Goal: Register for event/course

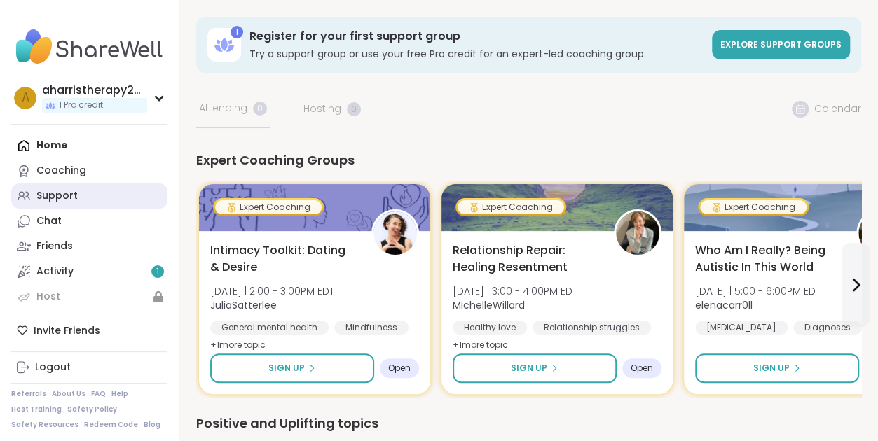
click at [62, 195] on div "Support" at bounding box center [56, 196] width 41 height 14
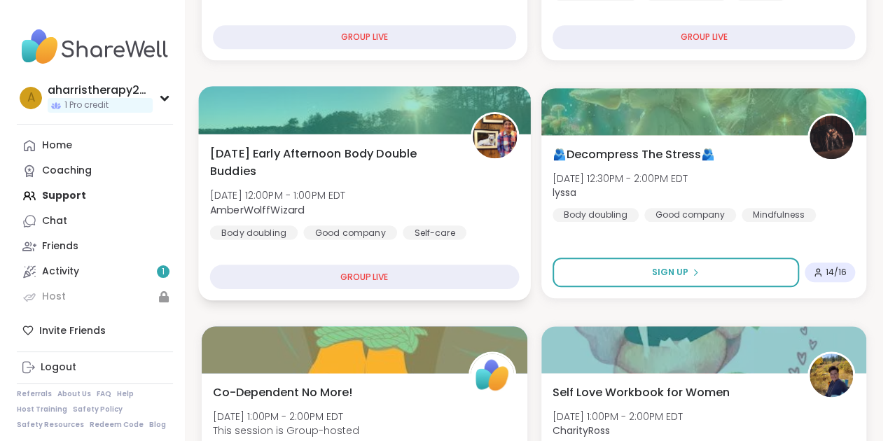
scroll to position [630, 0]
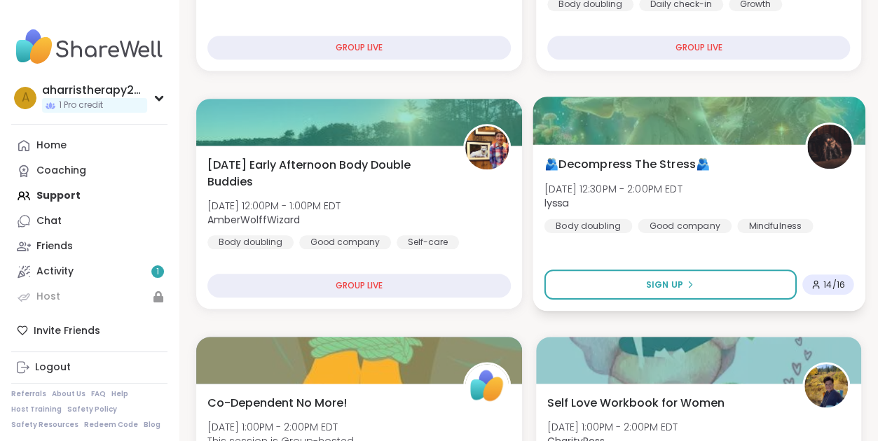
click at [436, 190] on span "[DATE] 12:30PM - 2:00PM EDT" at bounding box center [613, 188] width 138 height 14
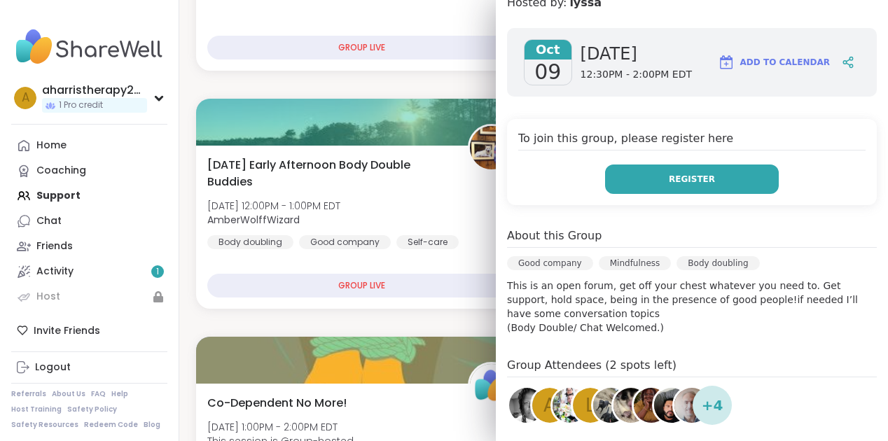
scroll to position [350, 0]
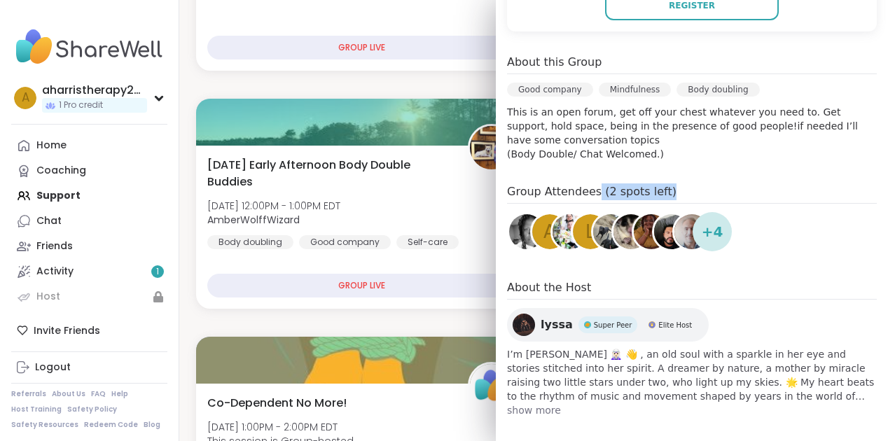
drag, startPoint x: 583, startPoint y: 188, endPoint x: 656, endPoint y: 193, distance: 72.3
click at [436, 193] on h4 "Group Attendees (2 spots left)" at bounding box center [692, 194] width 370 height 20
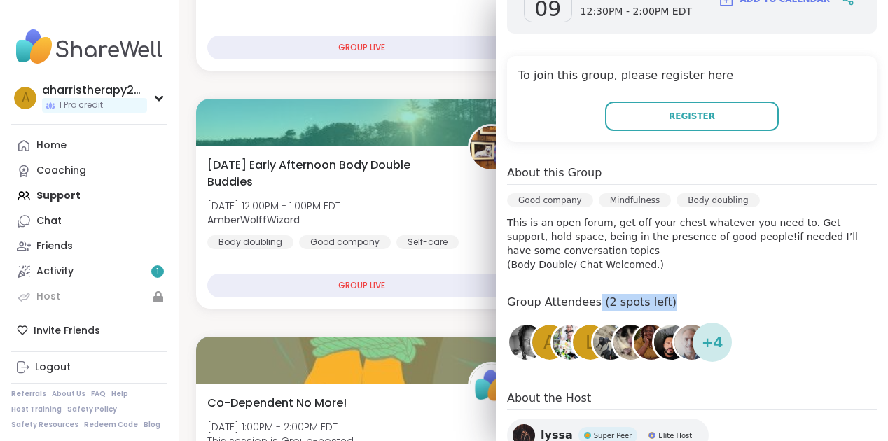
scroll to position [210, 0]
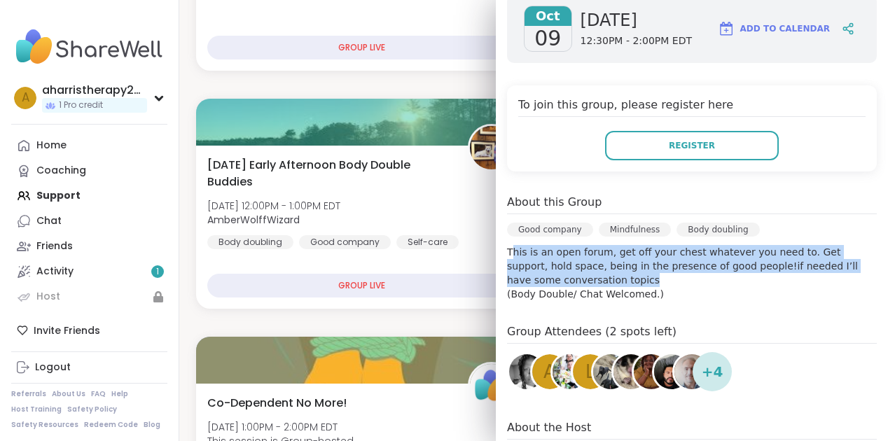
drag, startPoint x: 698, startPoint y: 278, endPoint x: 504, endPoint y: 247, distance: 196.5
click at [436, 247] on p "This is an open forum, get off your chest whatever you need to. Get support, ho…" at bounding box center [692, 273] width 370 height 56
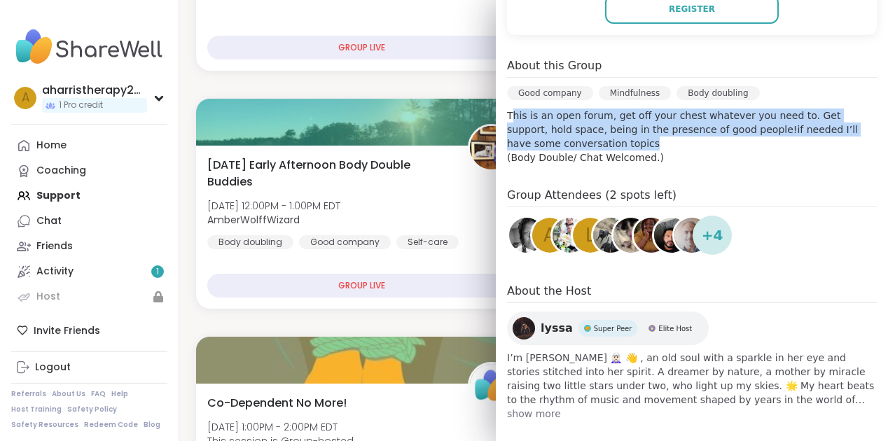
scroll to position [359, 0]
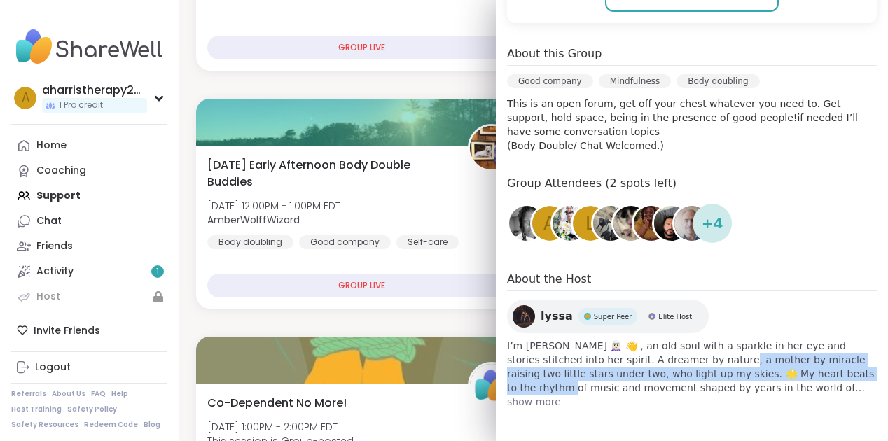
drag, startPoint x: 741, startPoint y: 373, endPoint x: 639, endPoint y: 352, distance: 104.4
click at [436, 352] on span "I’m [PERSON_NAME] 🧝🏻‍♀️ 👋 , an old soul with a sparkle in her eye and stories s…" at bounding box center [692, 367] width 370 height 56
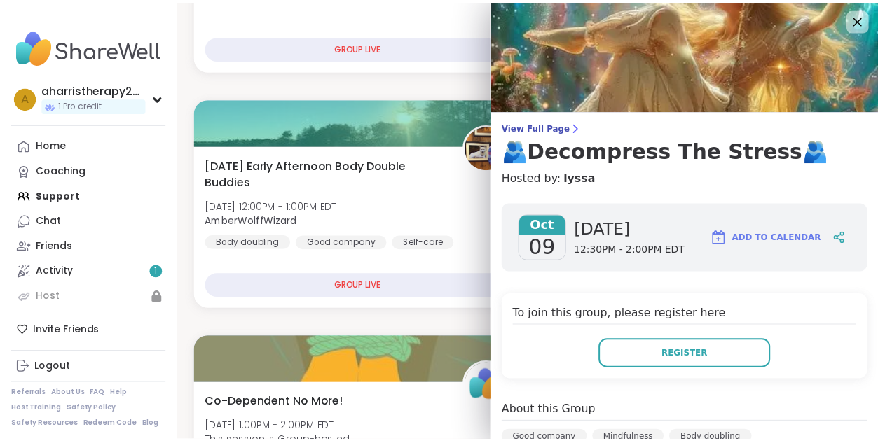
scroll to position [0, 0]
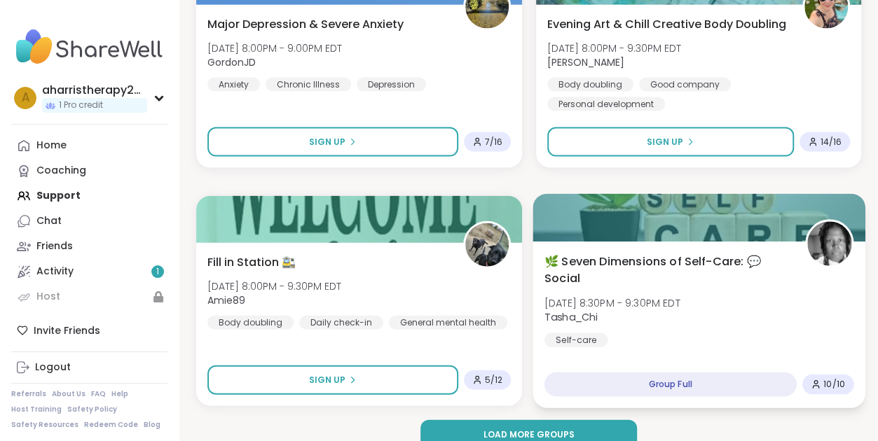
scroll to position [4127, 0]
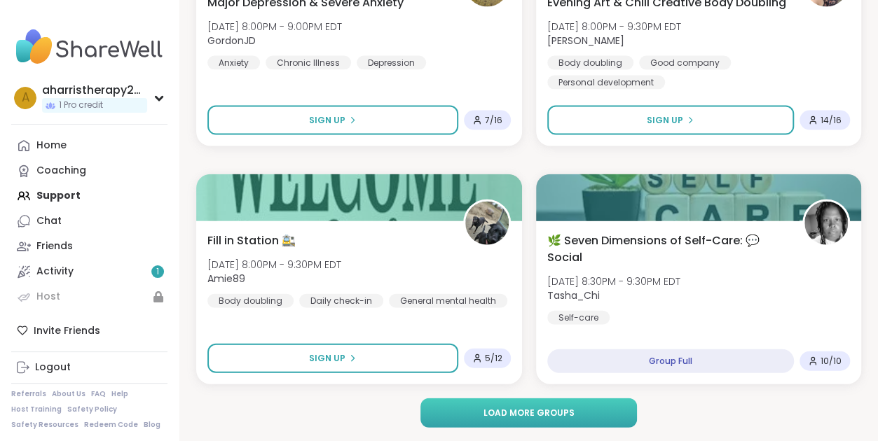
click at [436, 408] on button "Load more groups" at bounding box center [528, 413] width 216 height 29
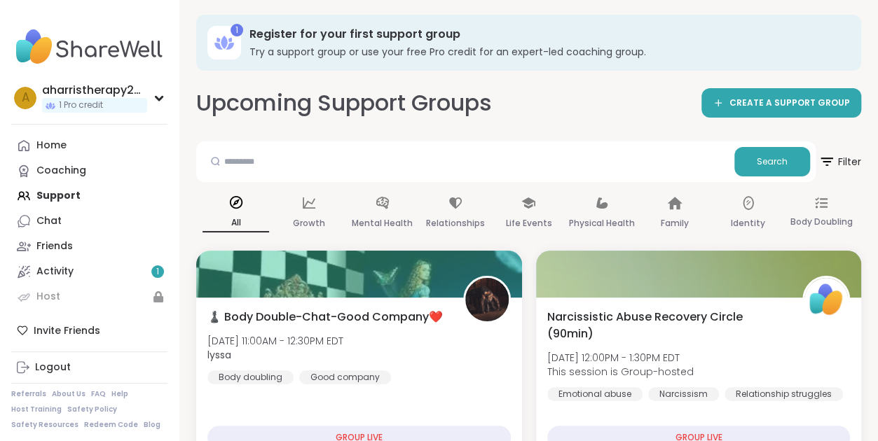
scroll to position [0, 0]
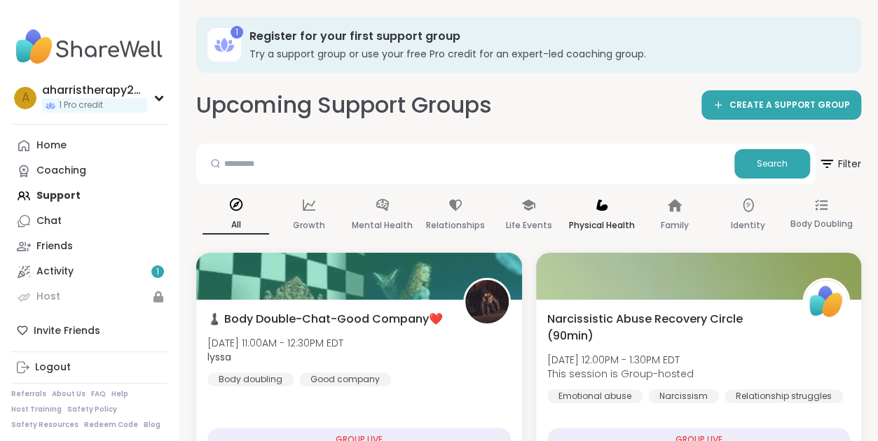
click at [436, 207] on icon at bounding box center [601, 205] width 15 height 15
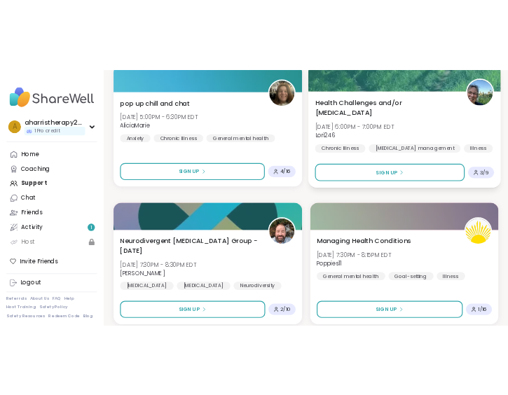
scroll to position [2031, 0]
